Goal: Task Accomplishment & Management: Use online tool/utility

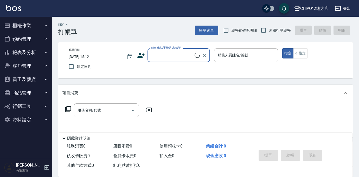
click at [34, 25] on button "櫃檯作業" at bounding box center [26, 26] width 48 height 14
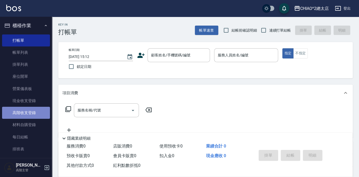
click at [31, 114] on link "高階收支登錄" at bounding box center [26, 112] width 48 height 12
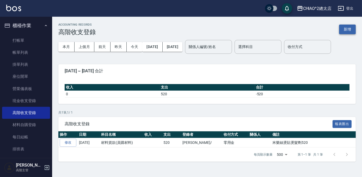
click at [345, 30] on button "新增" at bounding box center [347, 29] width 17 height 10
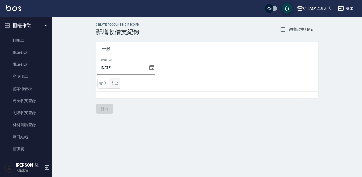
click at [116, 83] on button "支出" at bounding box center [115, 83] width 12 height 11
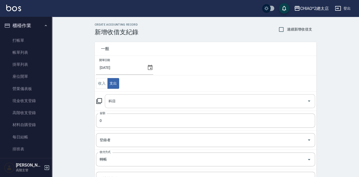
click at [141, 101] on input "科目" at bounding box center [206, 100] width 198 height 9
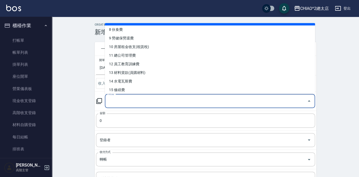
scroll to position [71, 0]
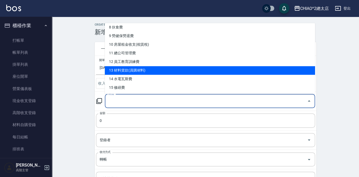
click at [192, 68] on li "13 材料貨款(員購材料)" at bounding box center [210, 70] width 210 height 9
type input "13 材料貨款(員購材料)"
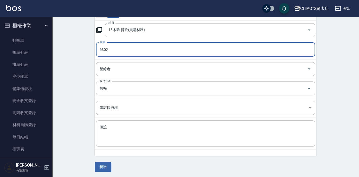
type input "6302"
click at [108, 69] on div "登錄者 登錄者" at bounding box center [205, 69] width 219 height 14
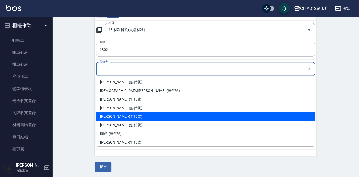
click at [118, 115] on li "[PERSON_NAME]-(無代號)" at bounding box center [205, 116] width 219 height 9
type input "[PERSON_NAME]-(無代號)"
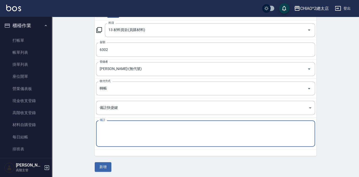
click at [113, 130] on textarea "備註" at bounding box center [206, 133] width 212 height 18
type textarea "v"
type textarea "小高叔叔貨款6302"
click at [106, 166] on button "新增" at bounding box center [103, 167] width 17 height 10
